Goal: Information Seeking & Learning: Learn about a topic

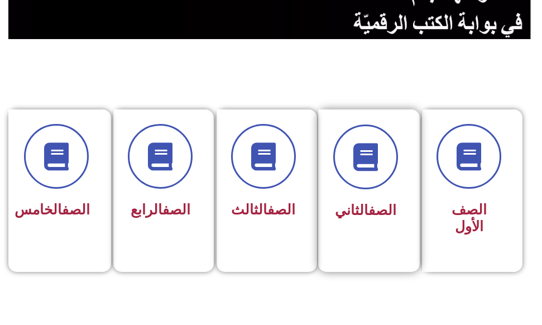
scroll to position [279, 0]
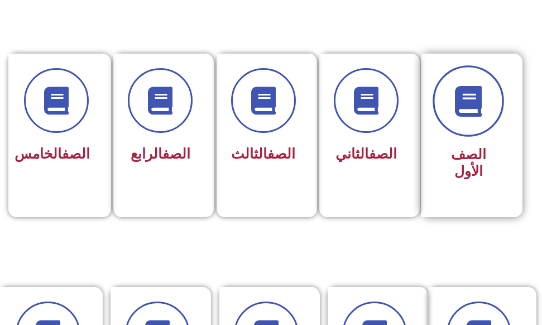
click at [470, 127] on span at bounding box center [468, 100] width 71 height 71
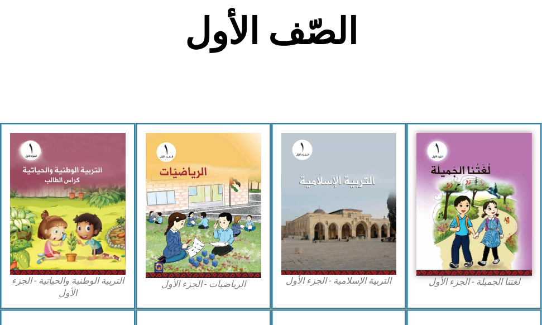
scroll to position [279, 0]
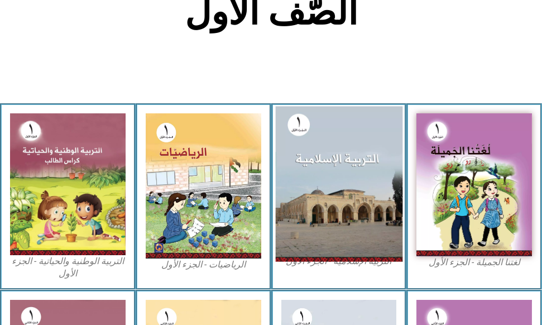
click at [352, 165] on img at bounding box center [338, 185] width 127 height 156
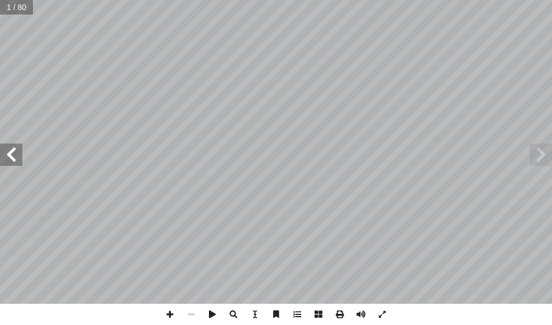
click at [7, 152] on span at bounding box center [11, 155] width 22 height 22
click at [6, 153] on span at bounding box center [11, 155] width 22 height 22
click at [16, 155] on span at bounding box center [11, 155] width 22 height 22
click at [15, 159] on span at bounding box center [11, 155] width 22 height 22
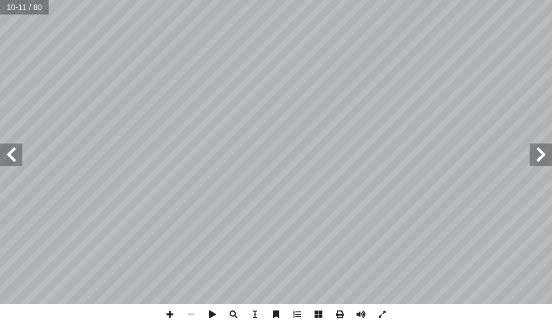
click at [18, 153] on span at bounding box center [11, 155] width 22 height 22
click at [13, 152] on span at bounding box center [11, 155] width 22 height 22
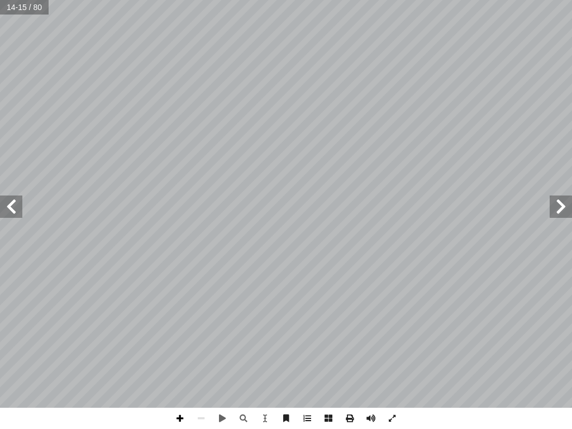
click at [178, 325] on span at bounding box center [179, 418] width 21 height 21
click at [371, 325] on span at bounding box center [370, 418] width 21 height 21
click at [178, 325] on span at bounding box center [179, 418] width 21 height 21
click at [21, 211] on span at bounding box center [11, 207] width 22 height 22
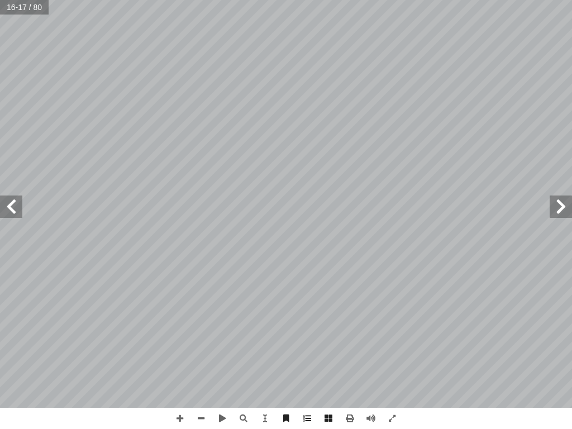
click at [19, 194] on div "1 ٢ 1٣ : ِ يات آ ل� � ُ د ِّ د َ ر أ � َّ م ُ ، ث َ ر َ و ُّ لص � ُ ل َّ م أ ا …" at bounding box center [286, 204] width 572 height 408
click at [14, 198] on span at bounding box center [11, 207] width 22 height 22
click at [23, 205] on div "1 ٤ 1٥ ٿ ٿ ٿ ٿ ٹ . َ ن ْ و َ لع � ُ ب ُ ل ْ ط َ : ن ُ عين َ ت ْ س َ ن ٹ ٹ ٹ ڤ 1…" at bounding box center [286, 204] width 572 height 408
click at [21, 208] on span at bounding box center [11, 207] width 22 height 22
click at [182, 325] on span at bounding box center [179, 418] width 21 height 21
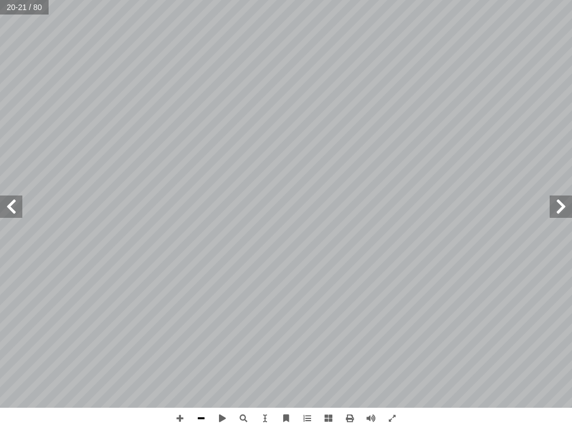
click at [199, 325] on span at bounding box center [200, 418] width 21 height 21
click at [245, 325] on span at bounding box center [243, 418] width 21 height 21
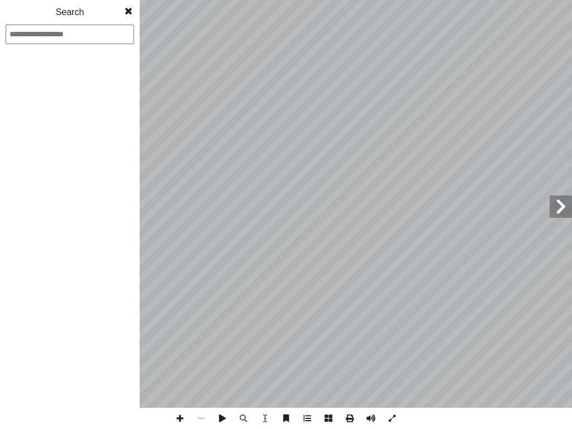
drag, startPoint x: 8, startPoint y: 28, endPoint x: 112, endPoint y: 43, distance: 104.4
click at [112, 43] on input at bounding box center [70, 35] width 128 height 20
drag, startPoint x: 93, startPoint y: 35, endPoint x: 4, endPoint y: 32, distance: 89.4
click at [1, 32] on div at bounding box center [70, 35] width 140 height 20
click at [551, 209] on span at bounding box center [561, 207] width 22 height 22
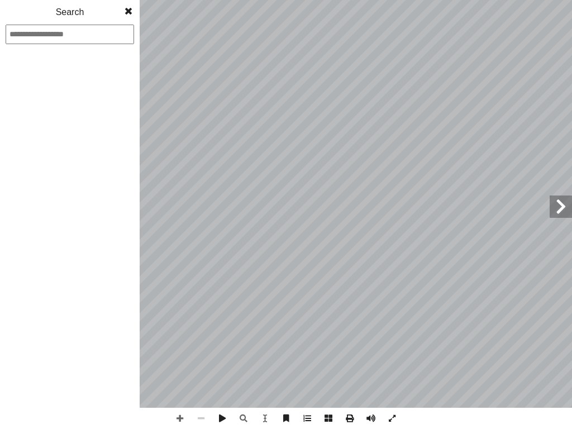
click at [197, 325] on span at bounding box center [200, 418] width 21 height 21
click at [199, 325] on span at bounding box center [200, 418] width 21 height 21
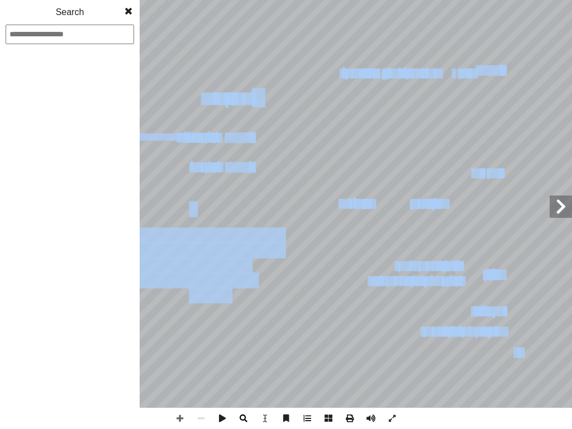
click at [242, 325] on div "1 ٠ 11 : ِ ة َ لاو ِّ لت � ِ ب � د آ � ْ ن َ ع ُ ر ِّ ب َ ع ُ تي ت َّ ل � ِ ة َ…" at bounding box center [286, 214] width 572 height 429
click at [392, 325] on span at bounding box center [392, 418] width 21 height 21
click at [391, 325] on span at bounding box center [392, 418] width 21 height 21
click at [268, 325] on span at bounding box center [264, 418] width 21 height 21
click at [180, 325] on span at bounding box center [179, 418] width 21 height 21
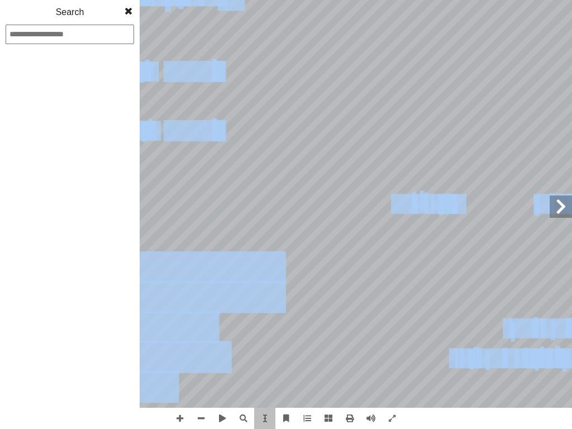
click at [134, 12] on span at bounding box center [128, 11] width 20 height 22
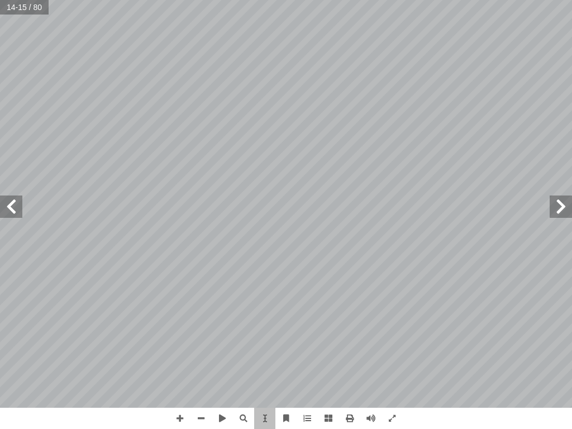
click at [287, 34] on div "1 ٠ 11 : ِ ة َ لاو ِّ لت � ِ ب � د آ � ْ ن َ ع ُ ر ِّ ب َ ع ُ تي ت َّ ل � ِ ة َ…" at bounding box center [517, 203] width 463 height 599
click at [307, 325] on span at bounding box center [307, 418] width 21 height 21
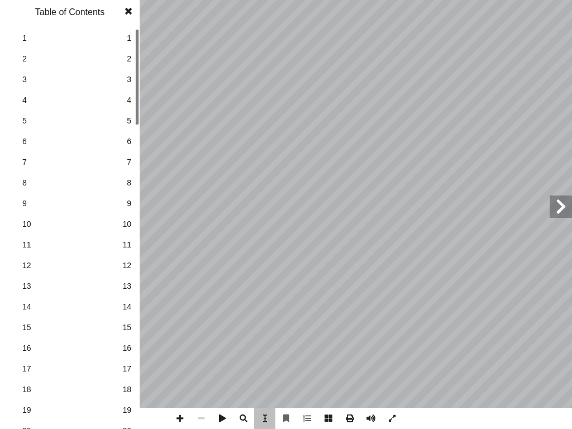
click at [142, 20] on div "1 ٠ 11 : ِ ة َ لاو ِّ لت � ِ ب � د آ � ْ ن َ ع ُ ر ِّ ب َ ع ُ تي ت َّ ل � ِ ة َ…" at bounding box center [286, 214] width 572 height 429
click at [131, 3] on span at bounding box center [128, 11] width 20 height 22
